Goal: Information Seeking & Learning: Find contact information

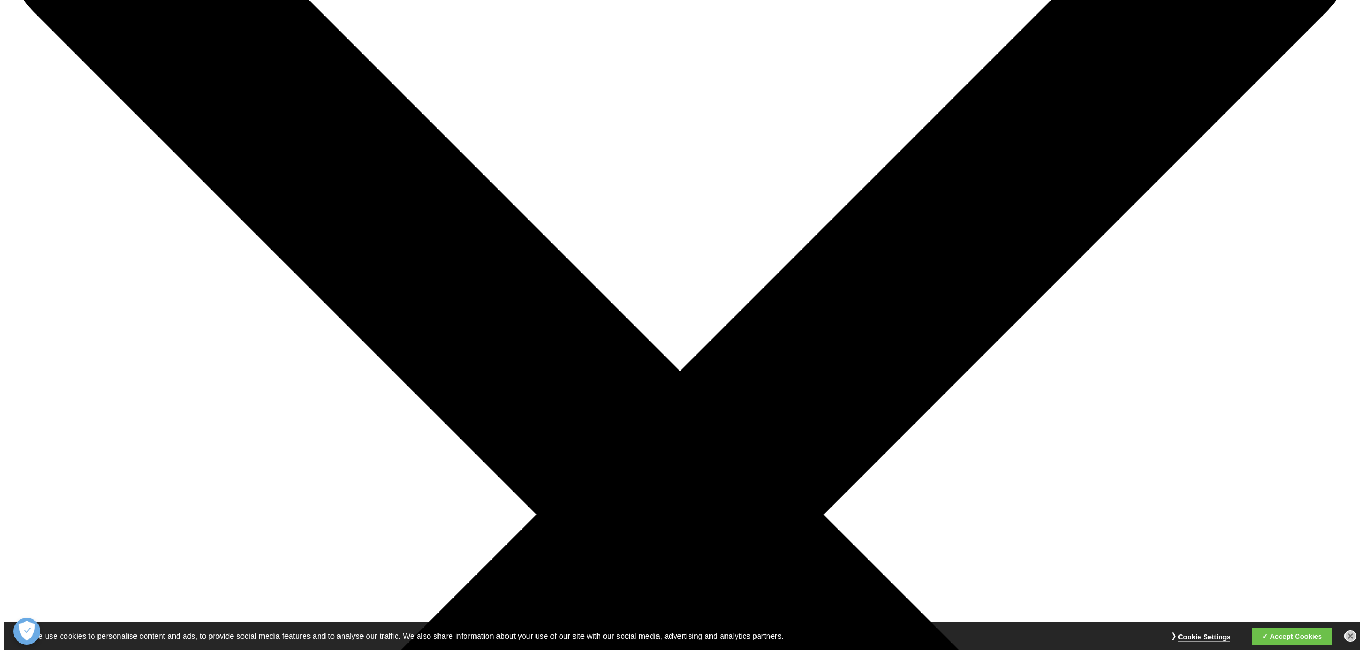
scroll to position [142, 0]
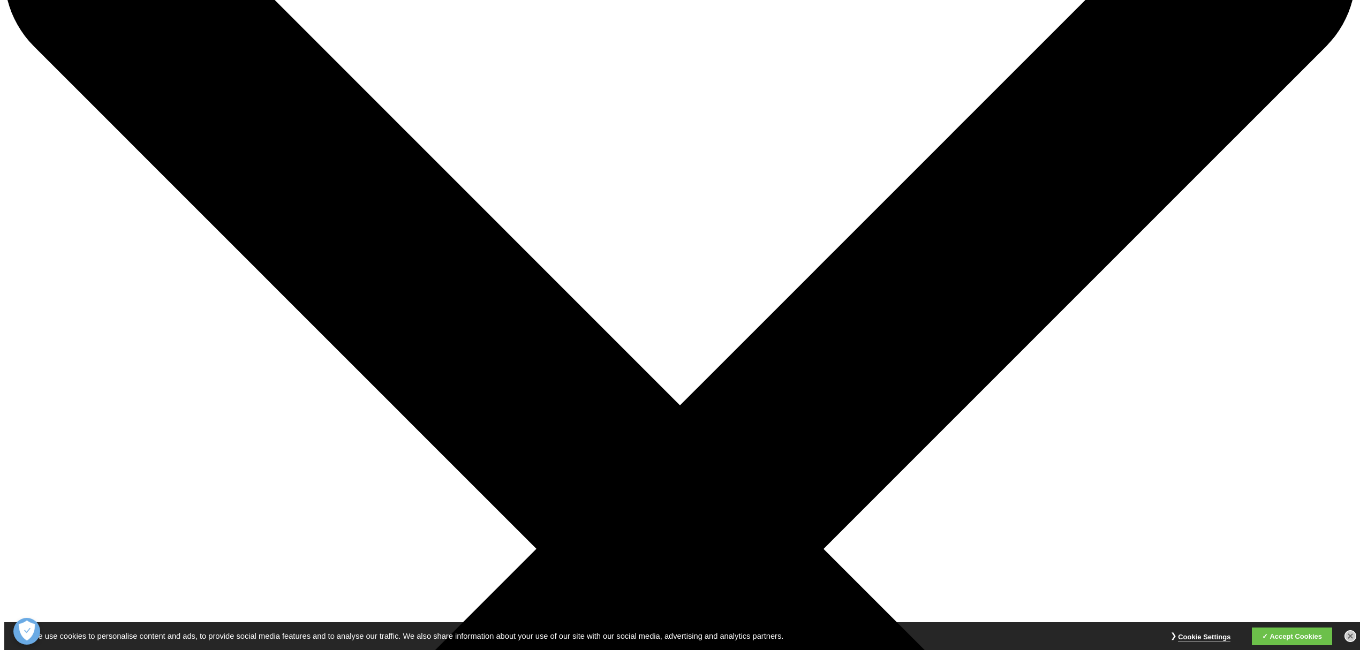
click at [1348, 639] on link at bounding box center [1350, 636] width 12 height 12
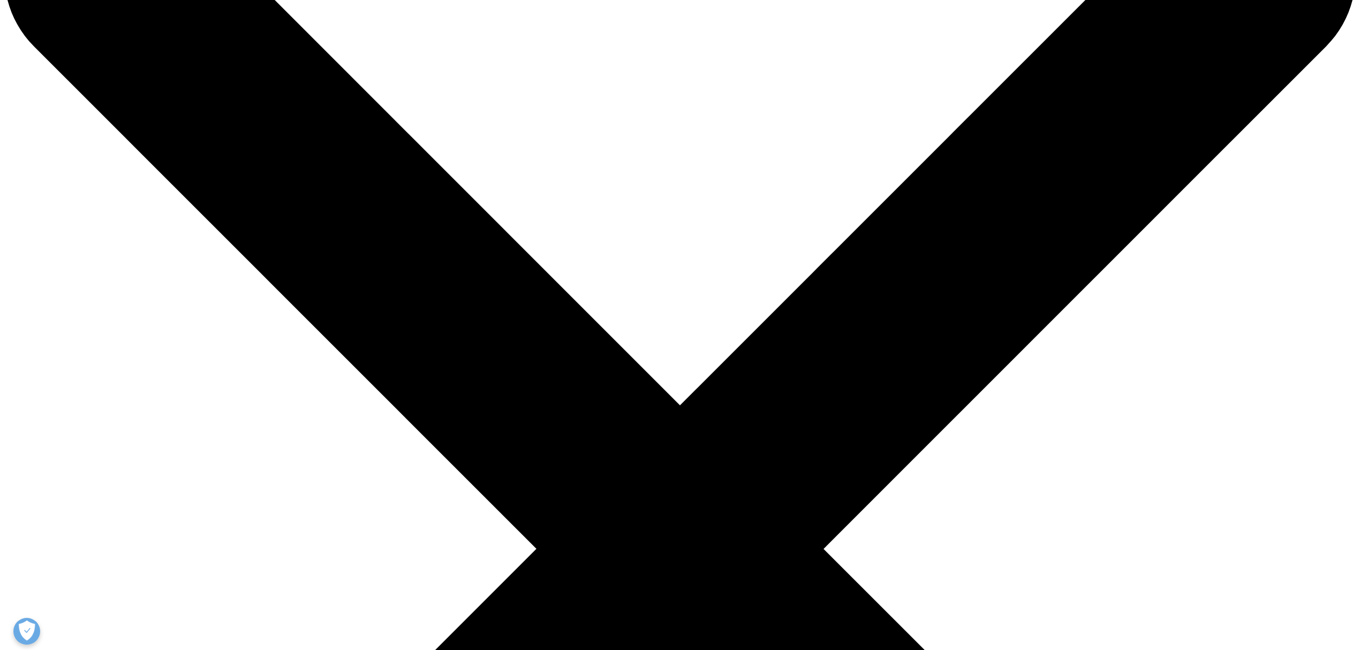
drag, startPoint x: 857, startPoint y: 397, endPoint x: 968, endPoint y: 399, distance: 111.4
copy div "Leanne Magné"
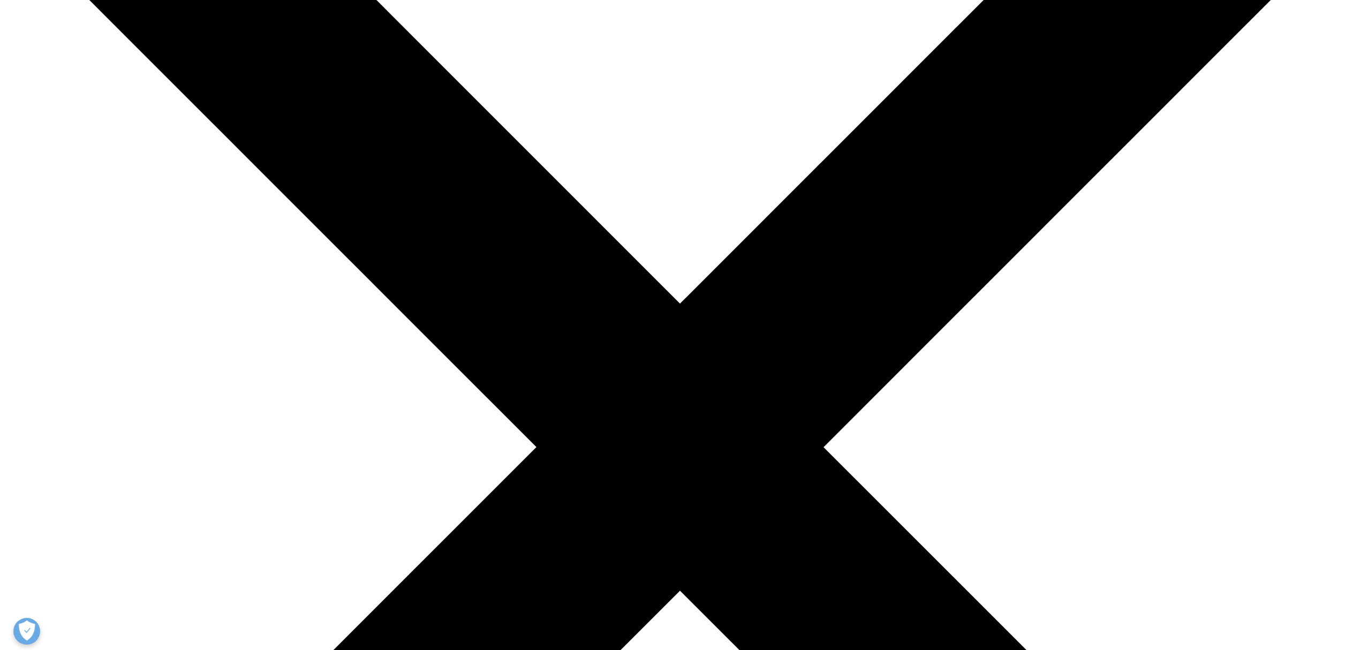
scroll to position [212, 0]
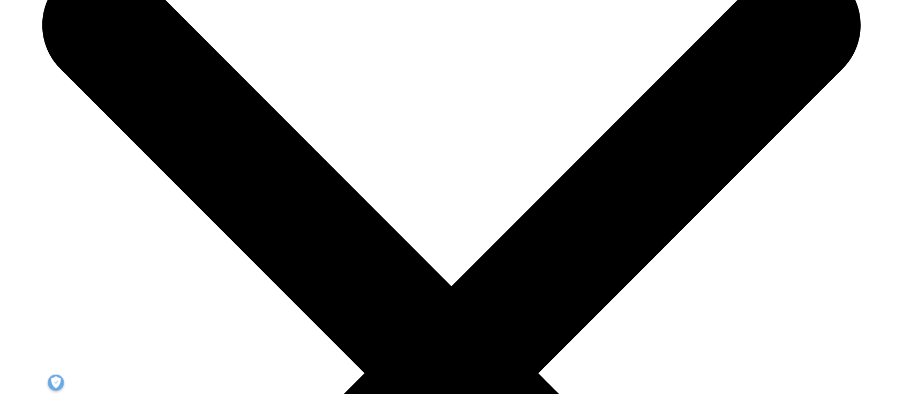
scroll to position [71, 0]
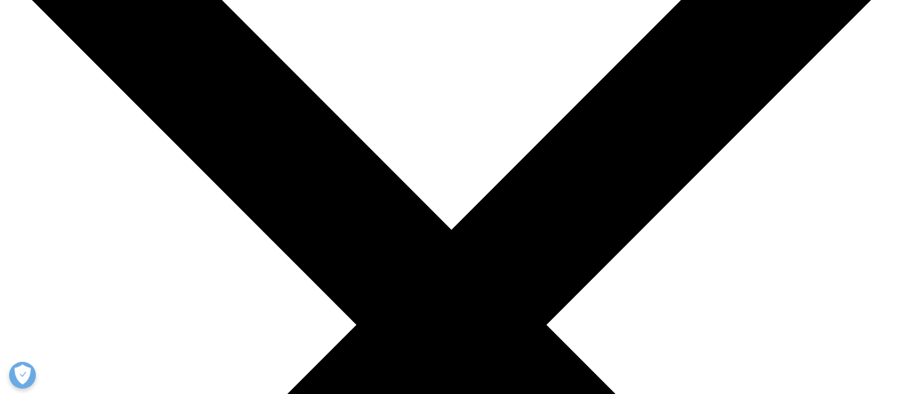
scroll to position [142, 0]
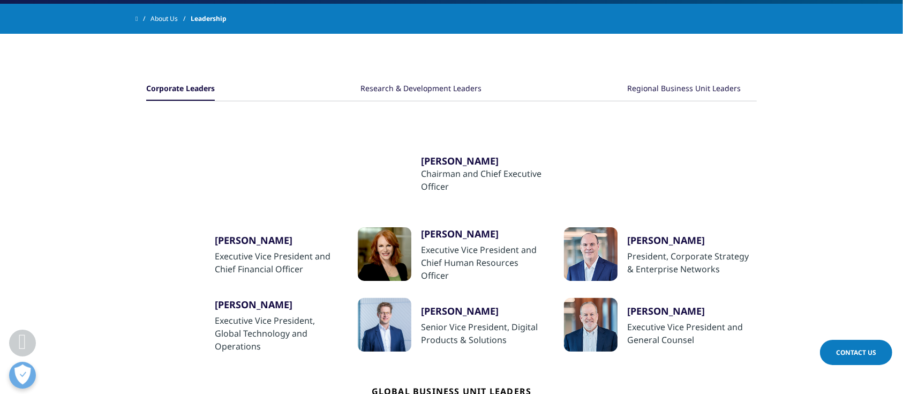
scroll to position [71, 0]
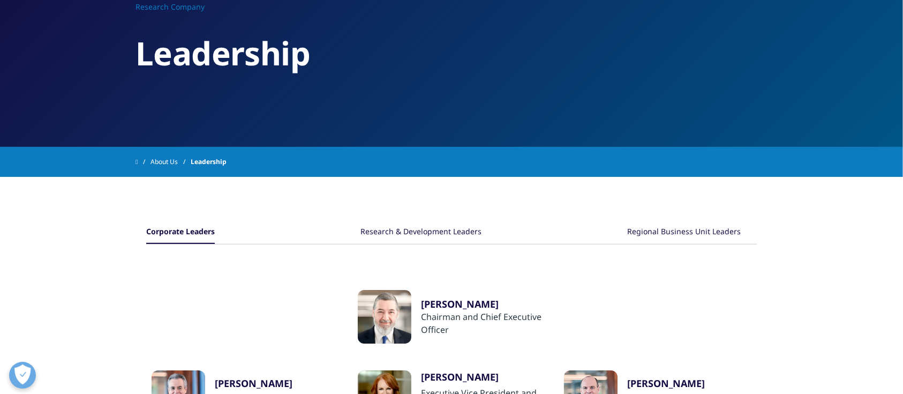
click at [384, 231] on div "Research & Development Leaders" at bounding box center [420, 232] width 121 height 23
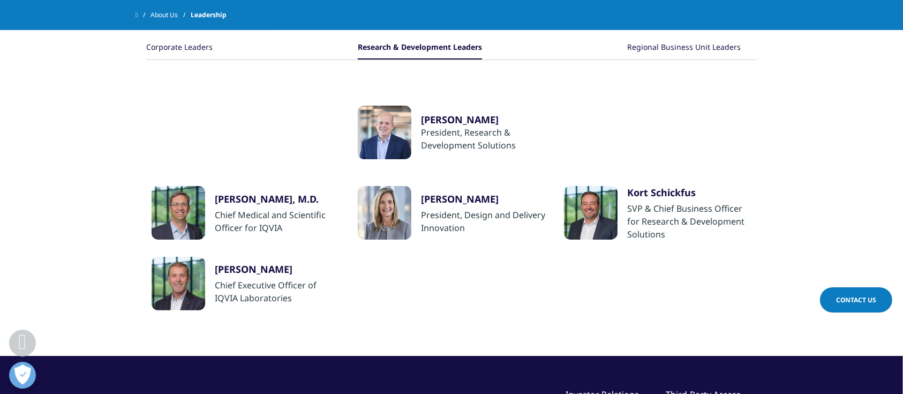
scroll to position [214, 0]
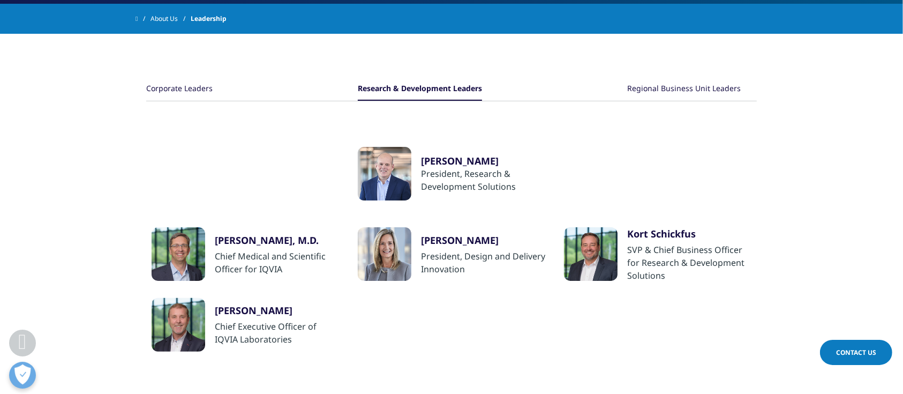
click at [178, 75] on div "Corporate Leaders Research & Development Leaders Regional Business Unit Leaders…" at bounding box center [451, 215] width 610 height 363
click at [178, 84] on div "Corporate Leaders" at bounding box center [179, 89] width 66 height 23
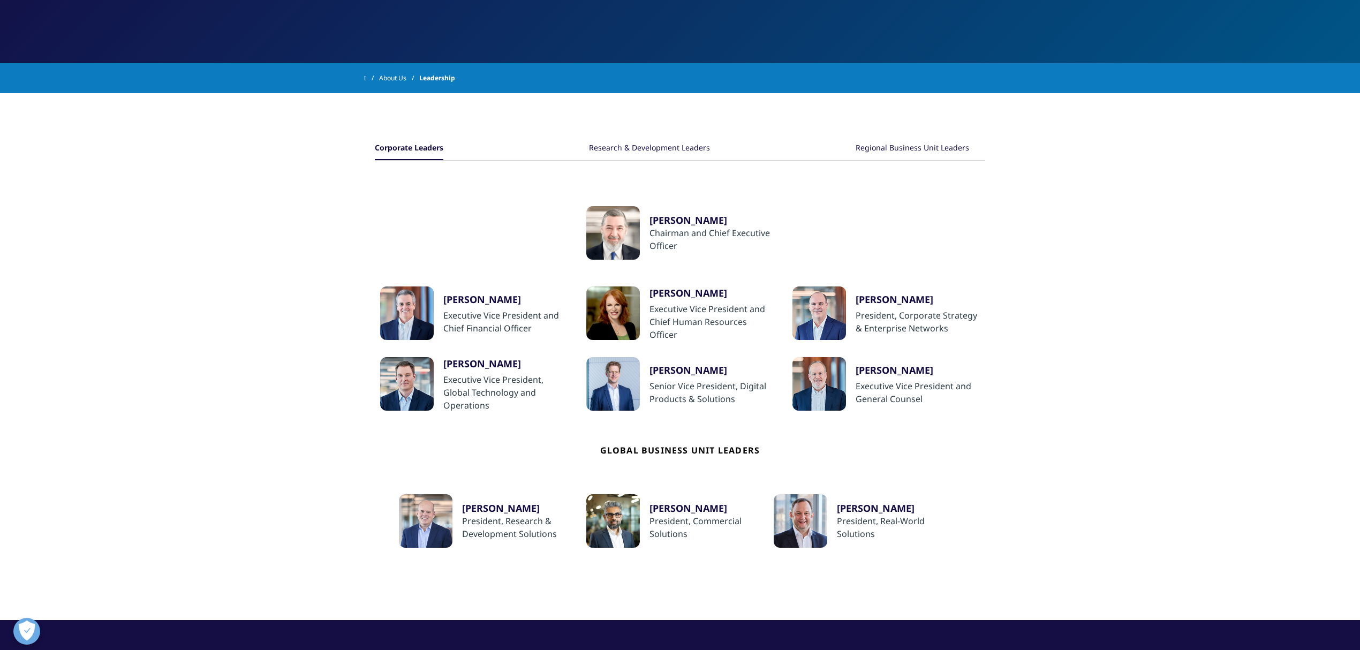
scroll to position [142, 0]
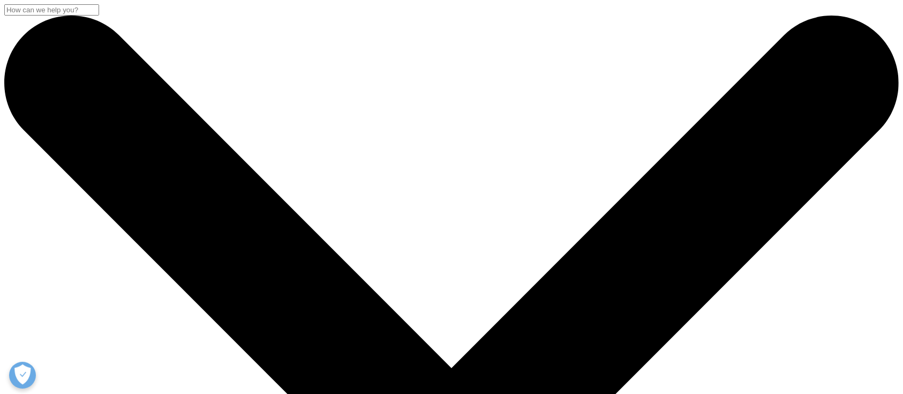
scroll to position [214, 0]
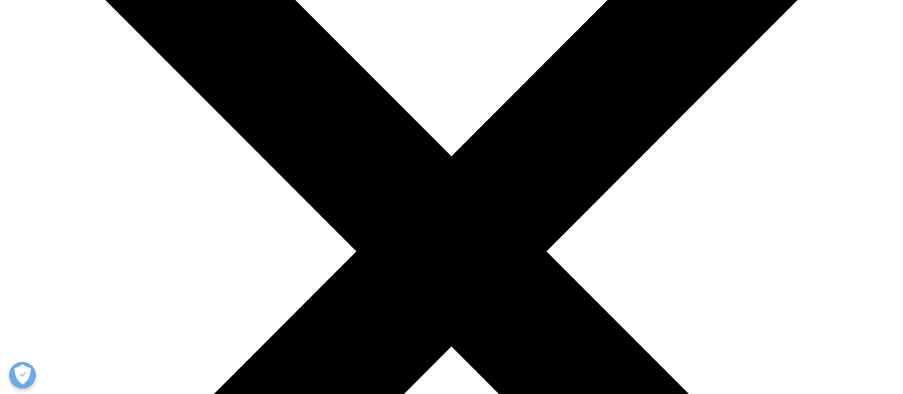
scroll to position [214, 0]
